Goal: Transaction & Acquisition: Register for event/course

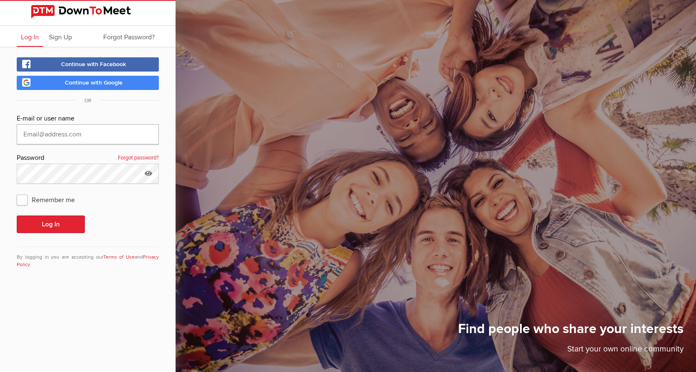
click at [88, 134] on input "text" at bounding box center [88, 134] width 142 height 20
type input "jewel.marsh2013@gmail.com"
click at [17, 215] on button "Log In" at bounding box center [51, 224] width 68 height 18
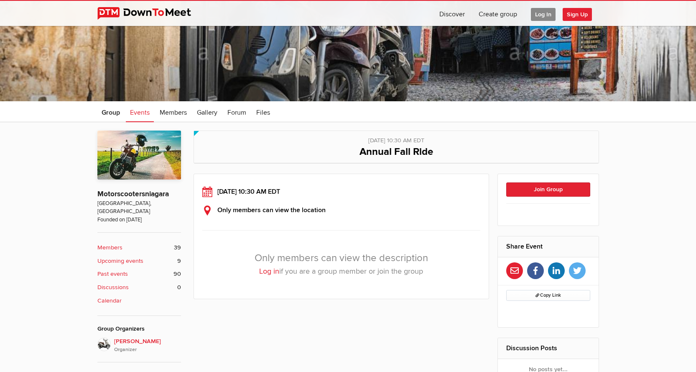
scroll to position [125, 0]
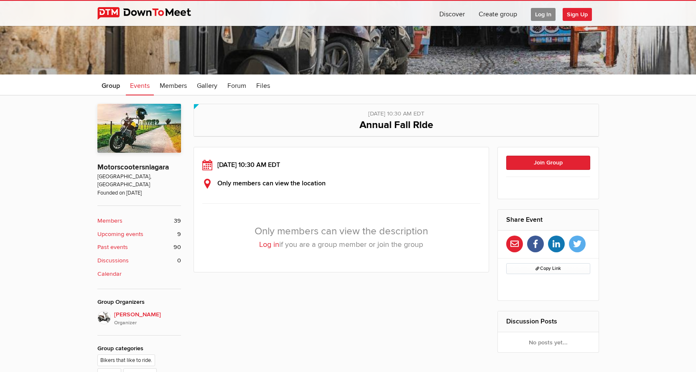
click at [270, 247] on link "Log in" at bounding box center [269, 244] width 20 height 9
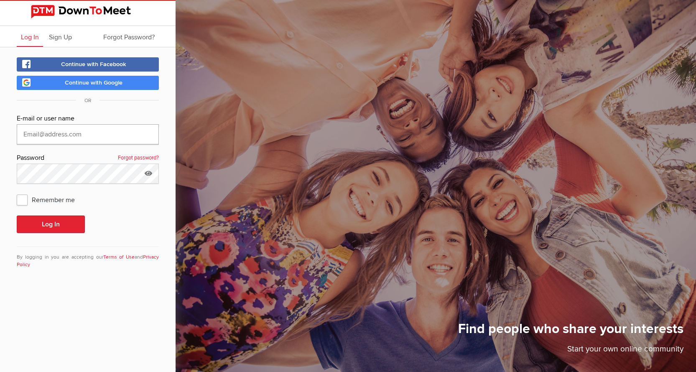
click at [106, 135] on input "text" at bounding box center [88, 134] width 142 height 20
type input "[EMAIL_ADDRESS][DOMAIN_NAME]"
click at [17, 215] on button "Log In" at bounding box center [51, 224] width 68 height 18
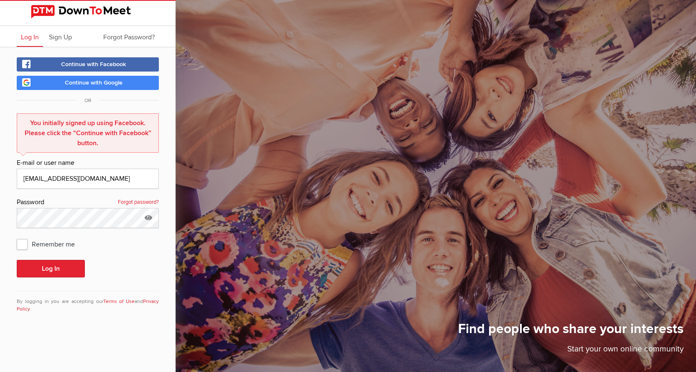
click at [102, 64] on span "Continue with Facebook" at bounding box center [93, 64] width 65 height 7
